Goal: Task Accomplishment & Management: Use online tool/utility

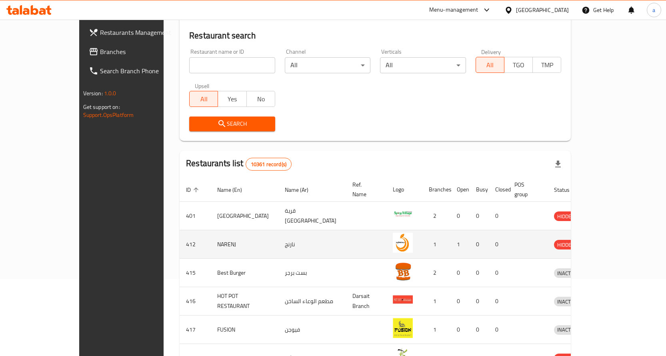
scroll to position [80, 0]
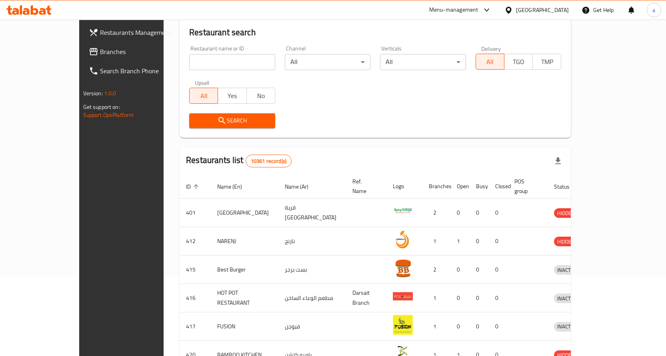
click at [222, 67] on input "search" at bounding box center [232, 62] width 86 height 16
type input "500000"
click at [222, 122] on span "Search" at bounding box center [232, 121] width 73 height 10
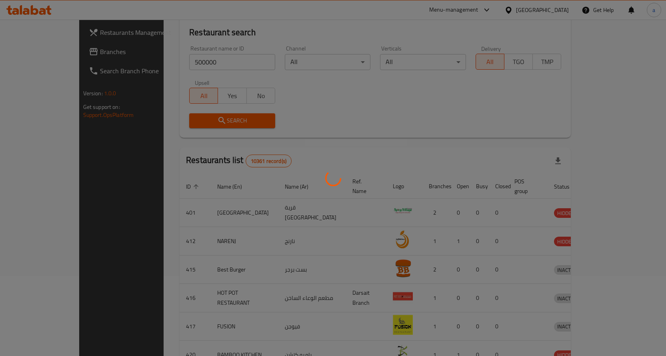
scroll to position [0, 0]
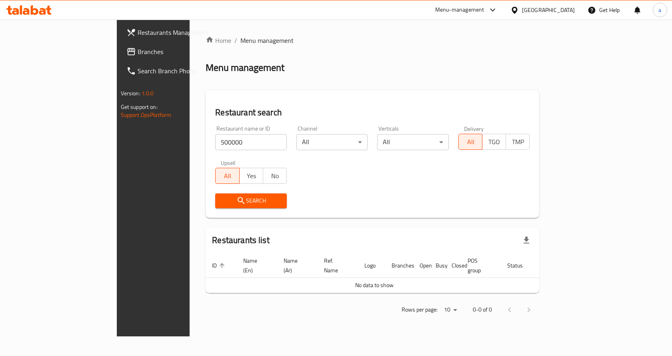
click at [568, 5] on div "[GEOGRAPHIC_DATA]" at bounding box center [542, 9] width 77 height 19
click at [560, 15] on div "[GEOGRAPHIC_DATA]" at bounding box center [542, 9] width 77 height 19
click at [560, 11] on div "[GEOGRAPHIC_DATA]" at bounding box center [548, 10] width 53 height 9
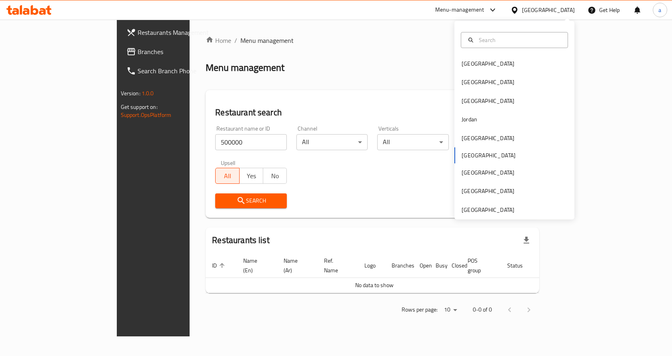
click at [264, 191] on div "Search" at bounding box center [372, 200] width 324 height 24
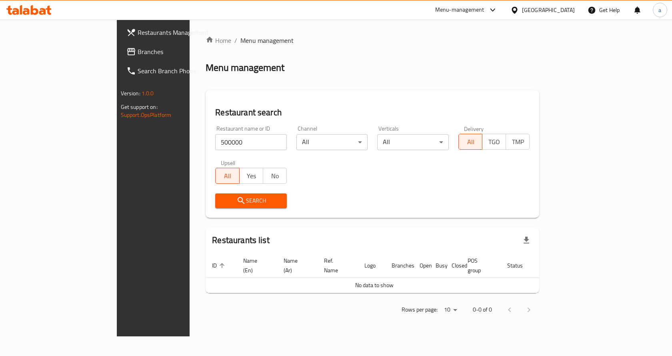
click at [544, 10] on div "[GEOGRAPHIC_DATA]" at bounding box center [542, 9] width 77 height 19
click at [519, 7] on icon at bounding box center [515, 10] width 8 height 8
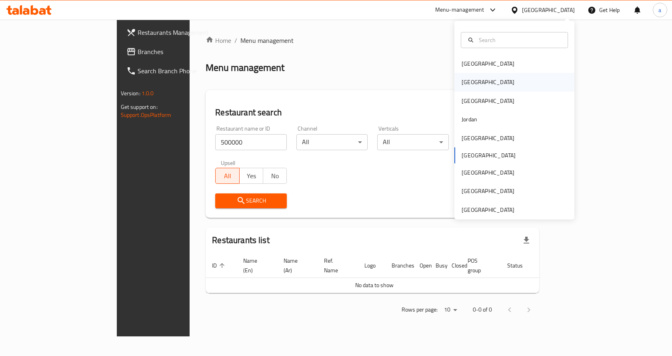
click at [483, 85] on div "[GEOGRAPHIC_DATA]" at bounding box center [515, 82] width 120 height 18
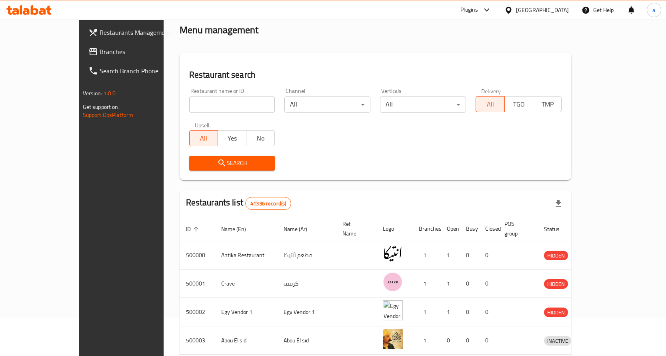
scroll to position [80, 0]
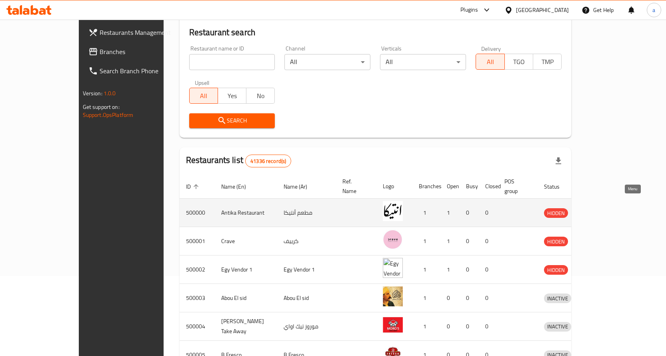
click at [597, 208] on icon "enhanced table" at bounding box center [592, 213] width 10 height 10
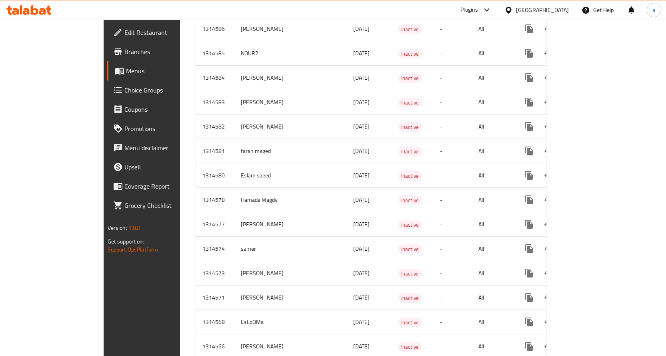
scroll to position [1393, 0]
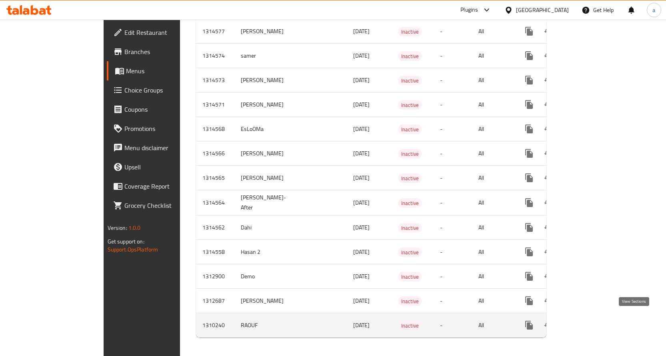
click at [592, 321] on icon "enhanced table" at bounding box center [587, 325] width 10 height 10
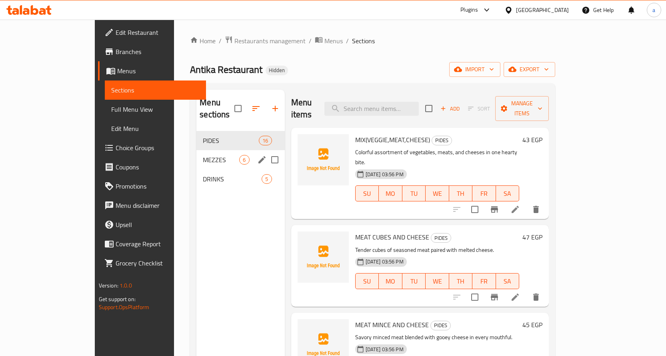
click at [207, 153] on div "MEZZES 6" at bounding box center [240, 159] width 88 height 19
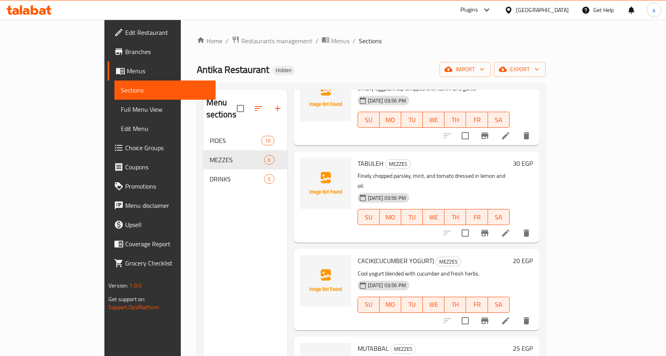
scroll to position [189, 0]
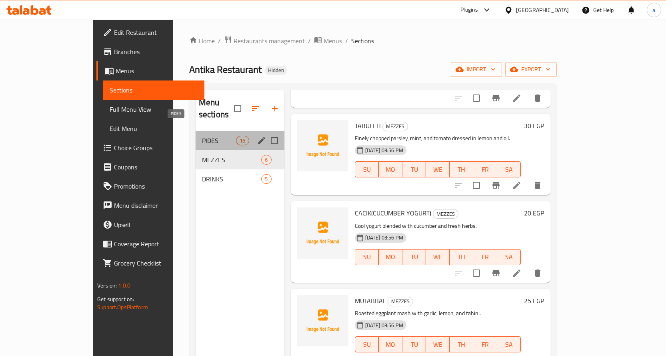
click at [202, 136] on span "PIDES" at bounding box center [219, 141] width 34 height 10
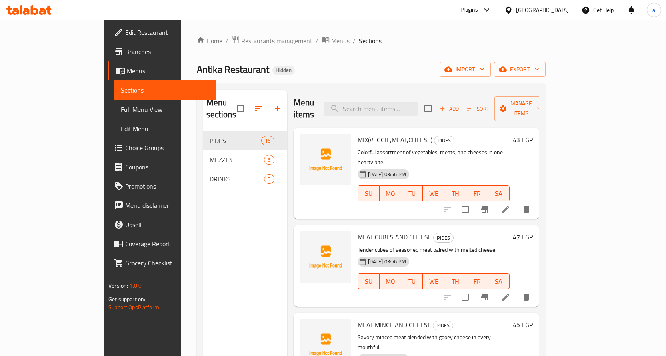
click at [331, 43] on span "Menus" at bounding box center [340, 41] width 18 height 10
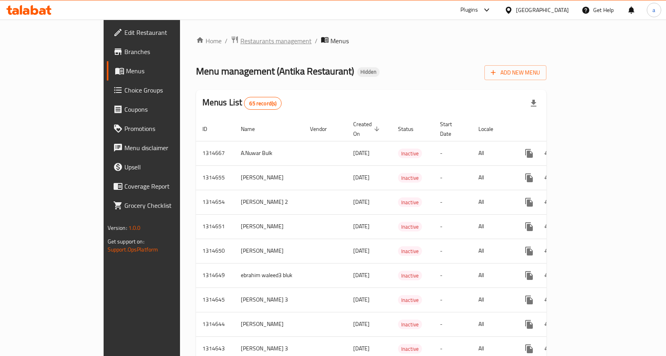
click at [240, 39] on span "Restaurants management" at bounding box center [275, 41] width 71 height 10
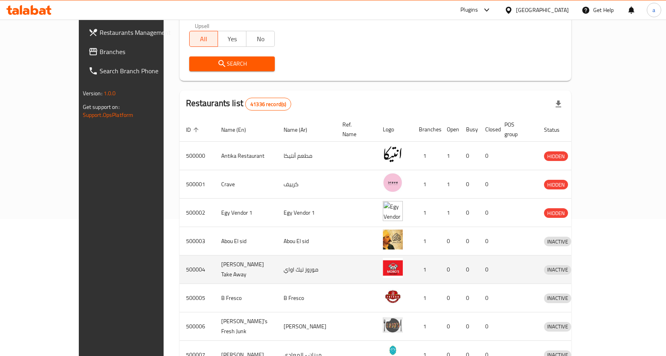
scroll to position [160, 0]
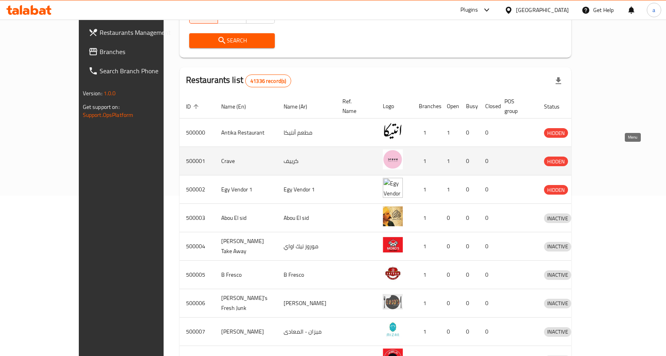
click at [597, 156] on icon "enhanced table" at bounding box center [592, 161] width 10 height 10
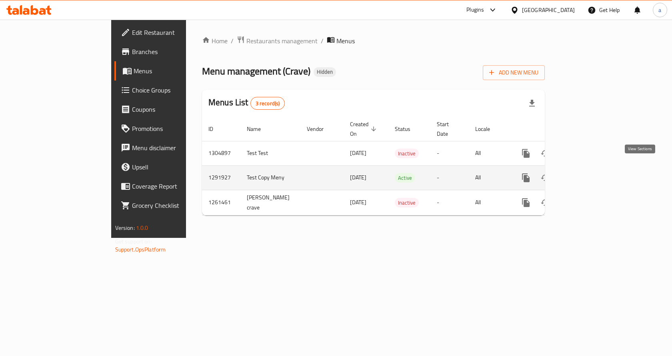
click at [589, 173] on icon "enhanced table" at bounding box center [584, 178] width 10 height 10
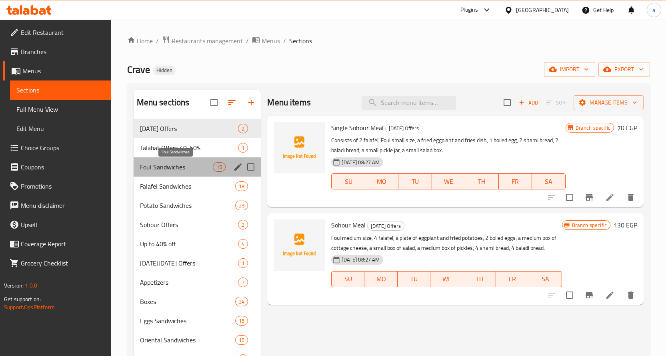
click at [200, 168] on span "Foul Sandwiches" at bounding box center [176, 167] width 73 height 10
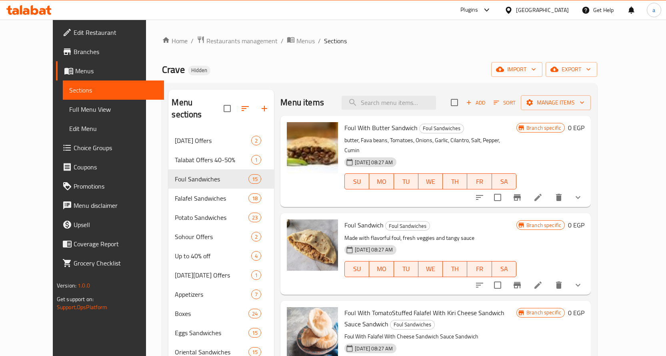
click at [499, 144] on p "butter, Fava beans, Tomatoes, Onions, Garlic, Cilantro, Salt, Pepper, Cumin" at bounding box center [431, 145] width 172 height 20
click at [549, 190] on li at bounding box center [538, 197] width 22 height 14
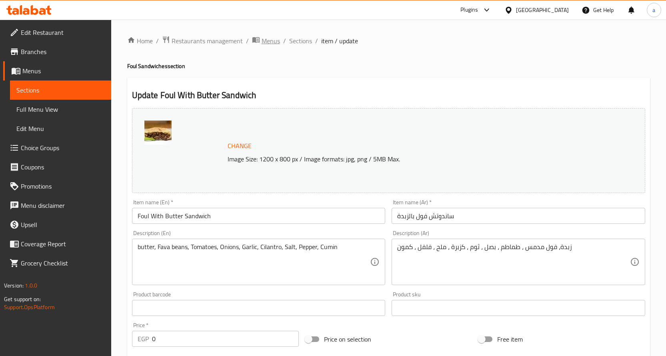
click at [277, 40] on span "Menus" at bounding box center [271, 41] width 18 height 10
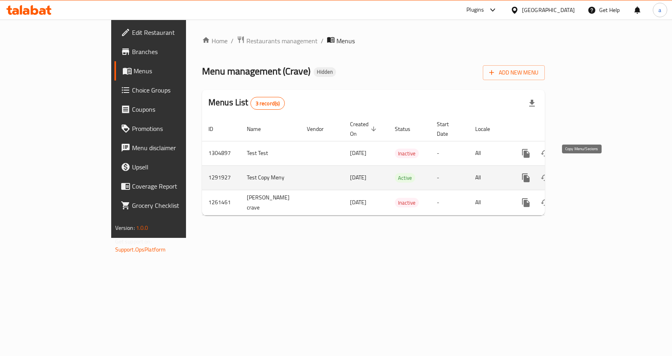
click at [530, 173] on icon "more" at bounding box center [526, 177] width 8 height 9
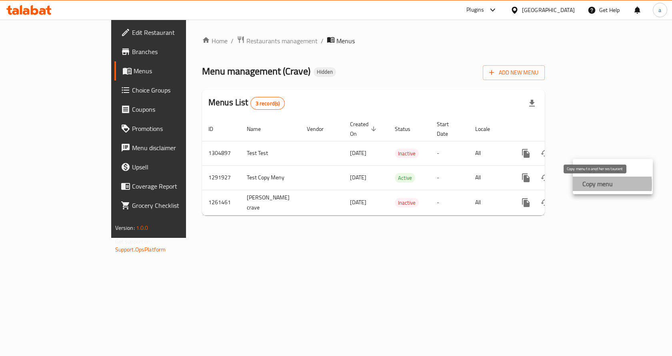
click at [585, 184] on strong "Copy menu" at bounding box center [598, 184] width 30 height 10
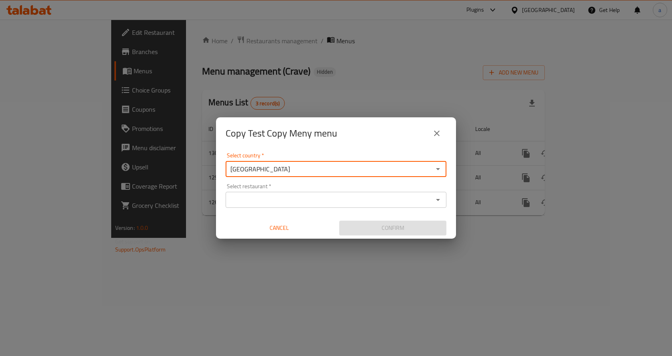
click at [414, 174] on input "[GEOGRAPHIC_DATA]" at bounding box center [329, 168] width 203 height 11
click at [444, 196] on div "Select restaurant *" at bounding box center [336, 200] width 221 height 16
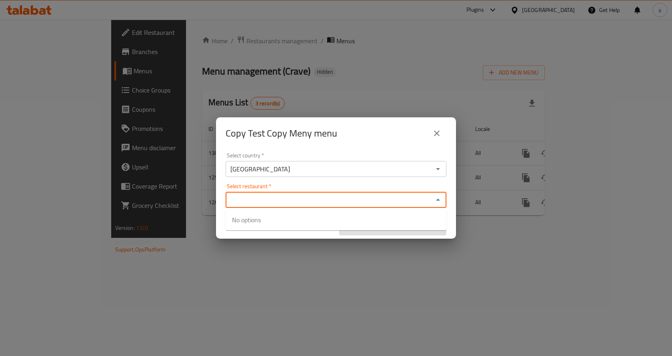
click at [415, 204] on input "Select restaurant   *" at bounding box center [329, 199] width 203 height 11
type input "r"
type input "b"
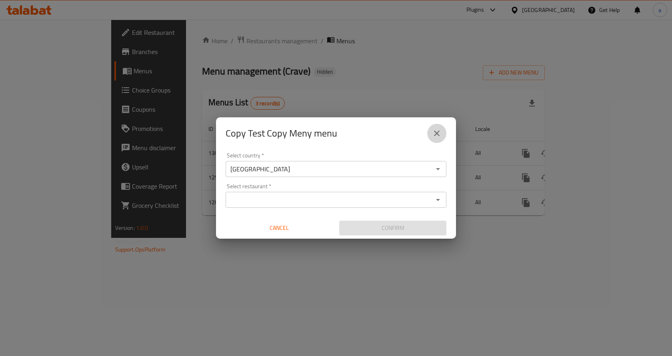
click at [435, 134] on icon "close" at bounding box center [437, 133] width 10 height 10
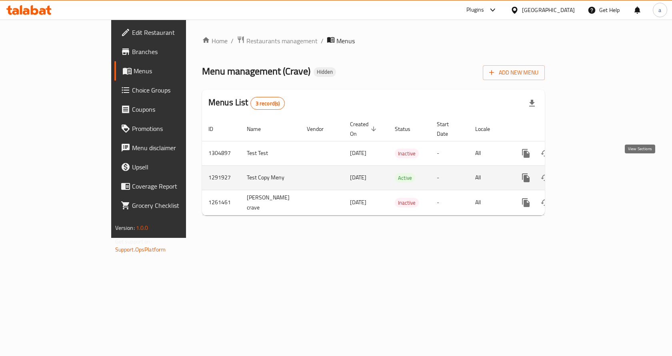
click at [589, 173] on icon "enhanced table" at bounding box center [584, 178] width 10 height 10
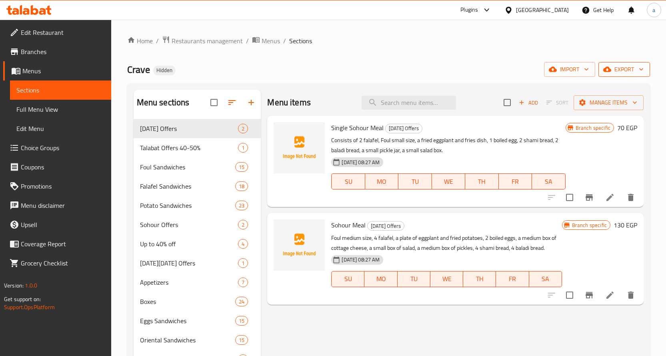
click at [616, 73] on span "export" at bounding box center [624, 69] width 39 height 10
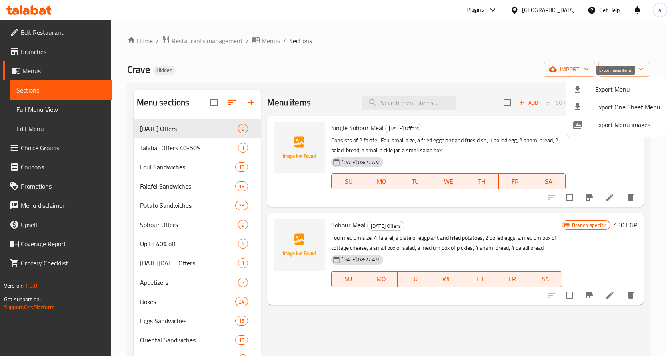
click at [612, 90] on span "Export Menu" at bounding box center [627, 89] width 65 height 10
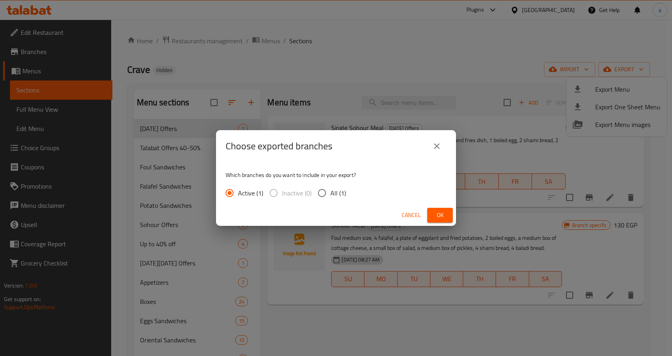
click at [329, 192] on input "All (1)" at bounding box center [322, 192] width 17 height 17
radio input "true"
click at [451, 217] on button "Ok" at bounding box center [440, 215] width 26 height 15
